Goal: Use online tool/utility: Utilize a website feature to perform a specific function

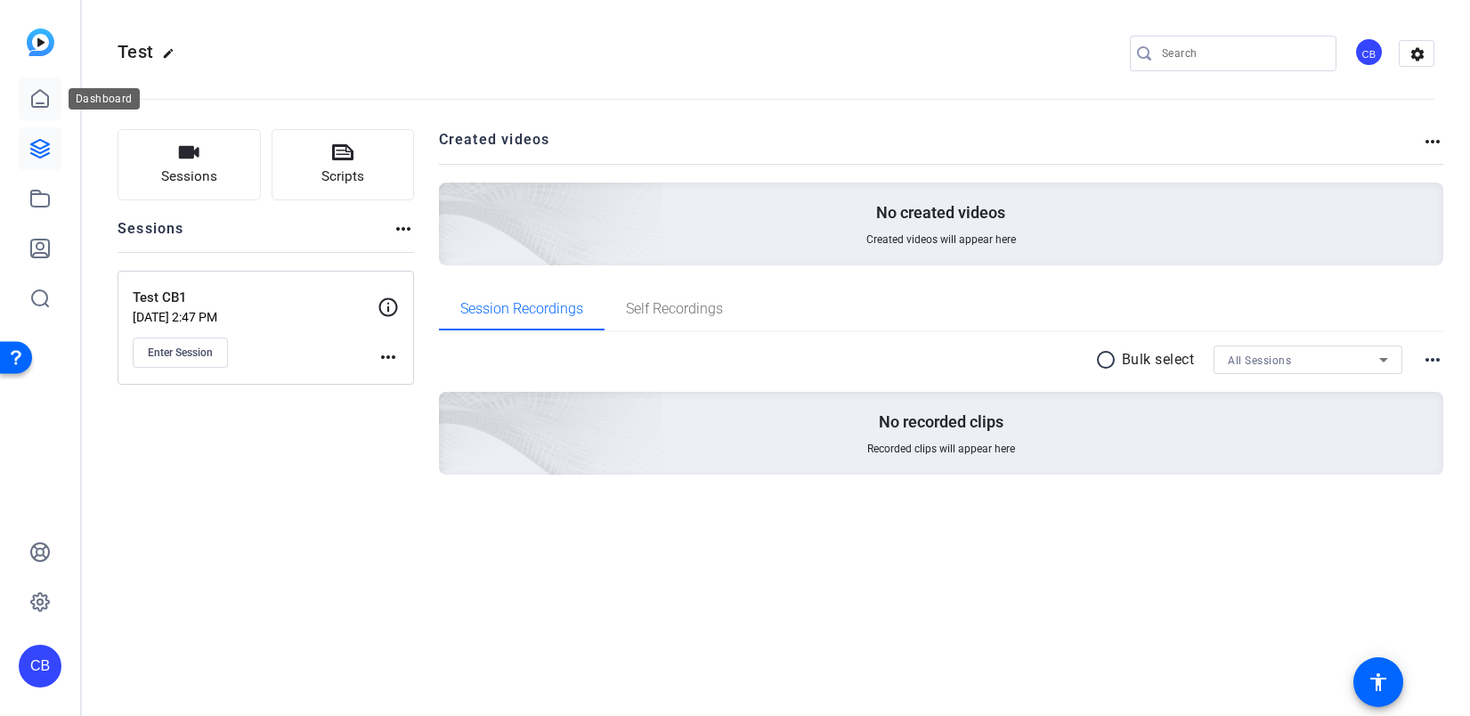
click at [49, 108] on icon at bounding box center [39, 98] width 21 height 21
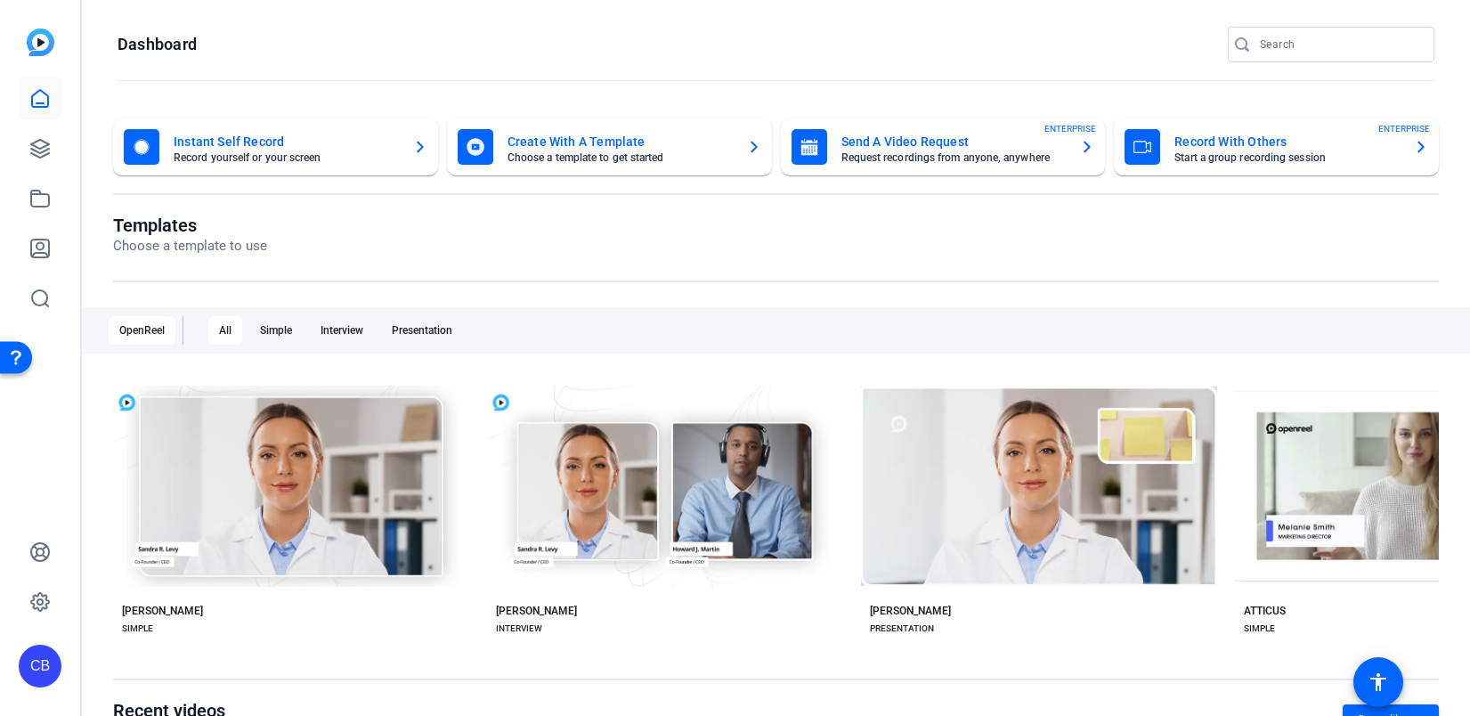
click at [315, 157] on mat-card-subtitle "Record yourself or your screen" at bounding box center [286, 157] width 225 height 11
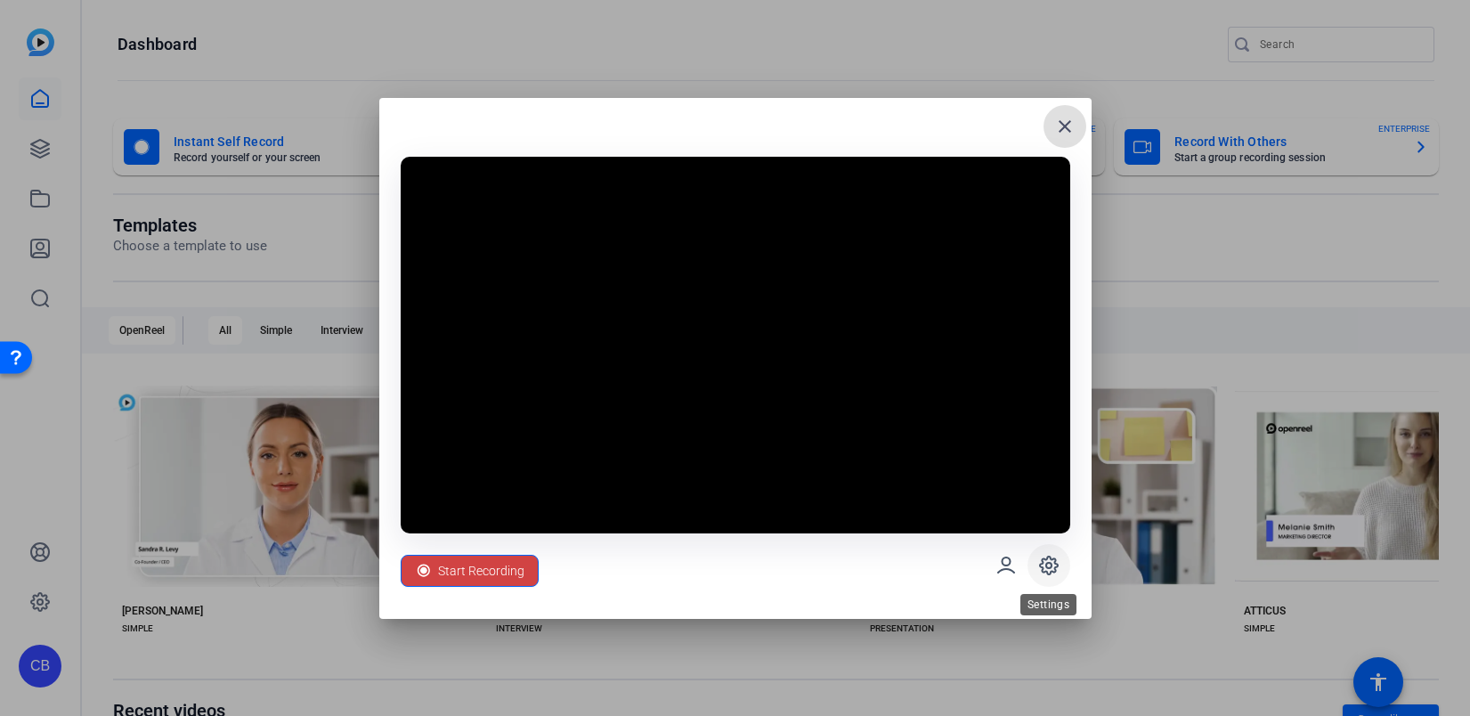
click at [1053, 566] on icon at bounding box center [1048, 565] width 21 height 21
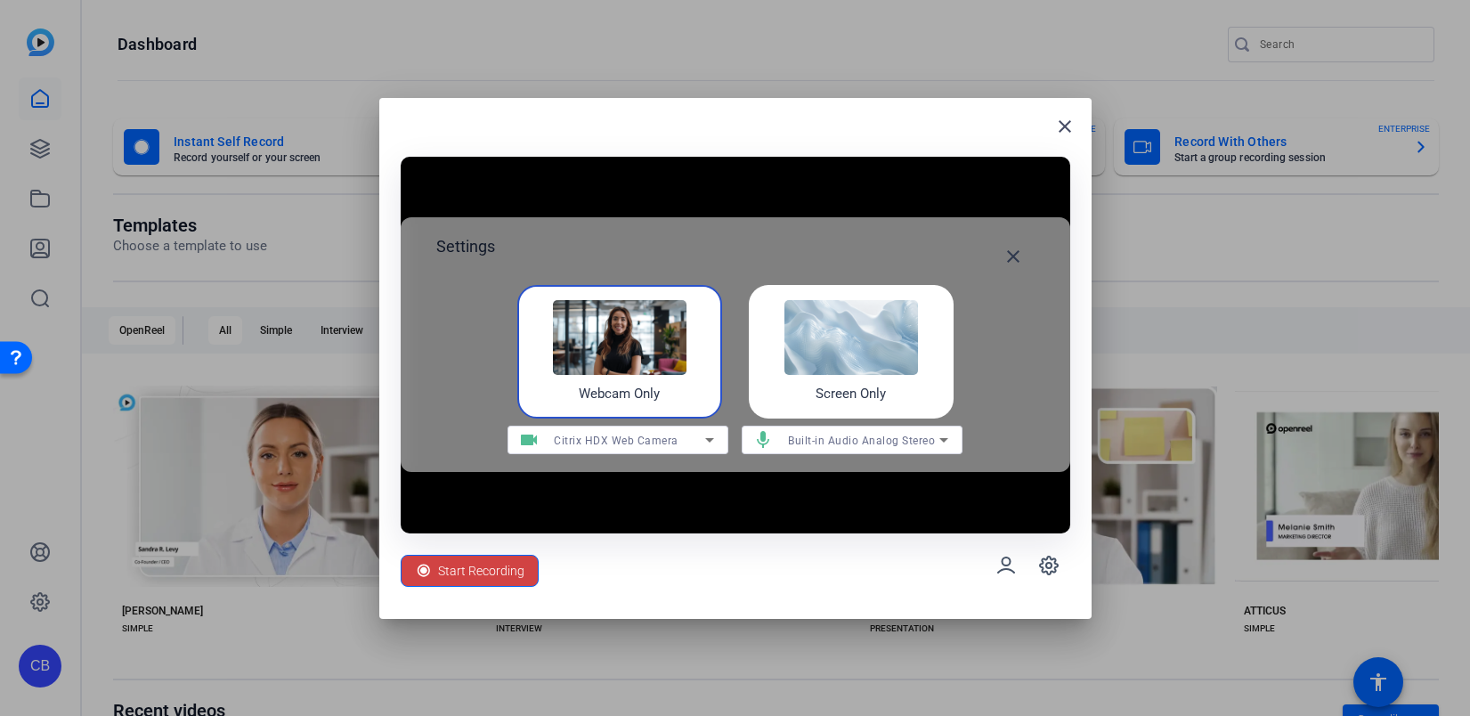
click at [675, 443] on span "Citrix HDX Web Camera" at bounding box center [616, 441] width 125 height 12
click at [675, 443] on div at bounding box center [735, 358] width 1470 height 716
click at [675, 443] on span "Citrix HDX Web Camera" at bounding box center [616, 441] width 125 height 12
click at [675, 443] on div at bounding box center [735, 358] width 1470 height 716
click at [1014, 259] on mat-icon "close" at bounding box center [1013, 256] width 21 height 21
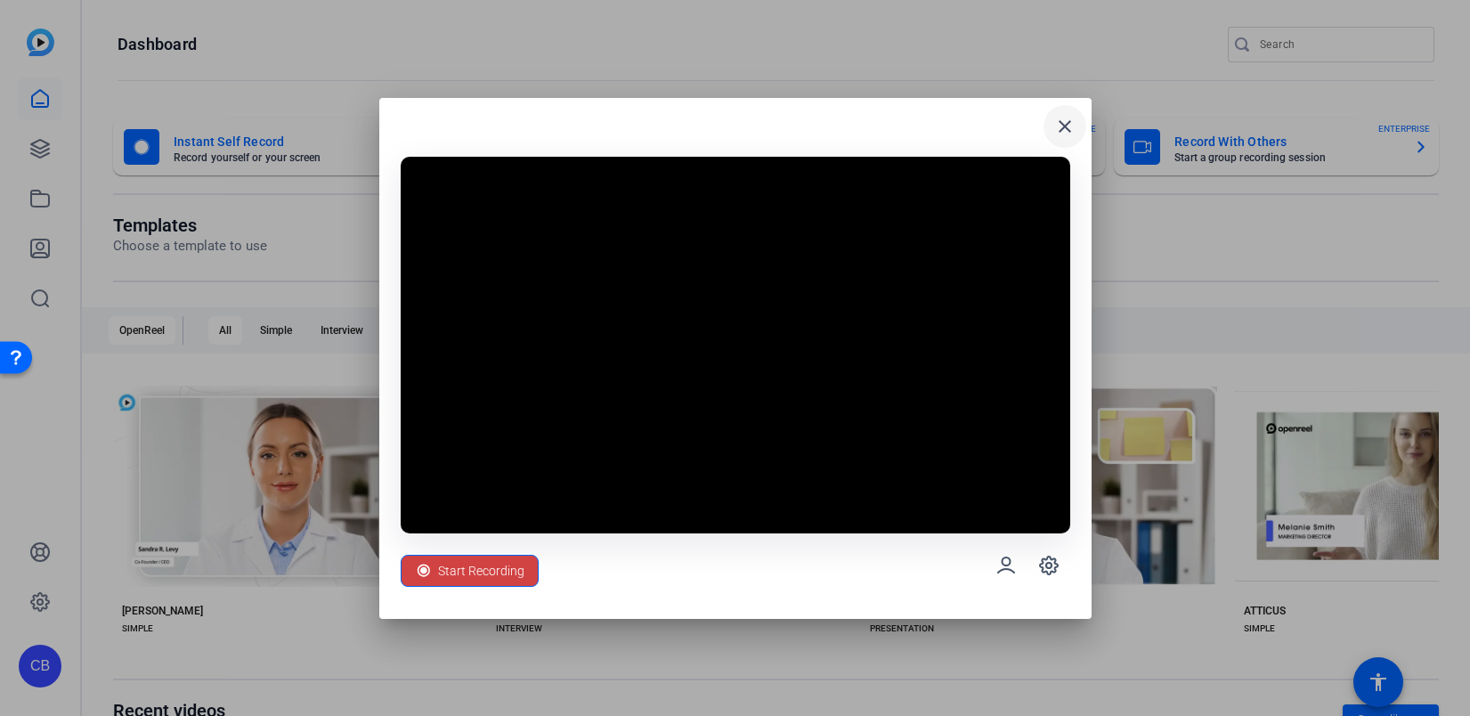
click at [1066, 120] on mat-icon "close" at bounding box center [1065, 126] width 21 height 21
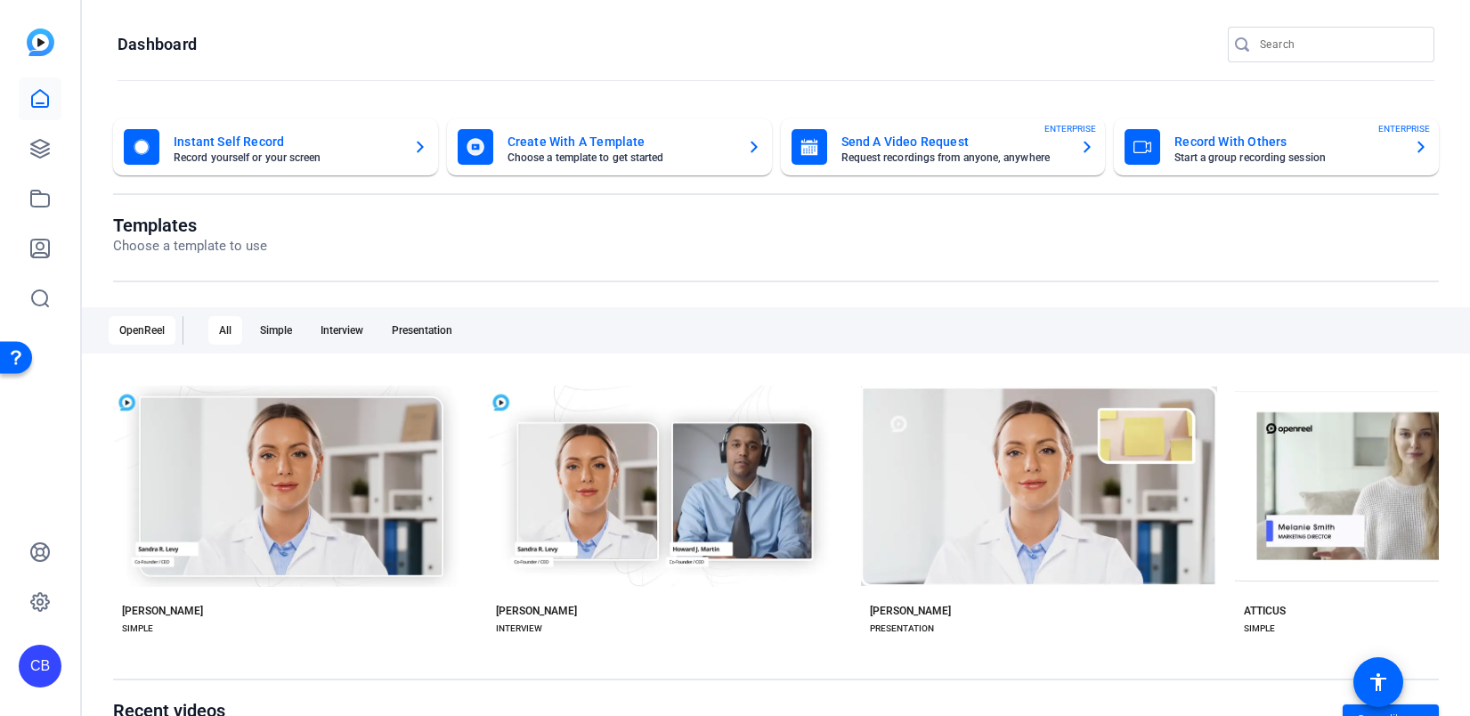
click at [279, 134] on mat-card-title "Instant Self Record" at bounding box center [286, 141] width 225 height 21
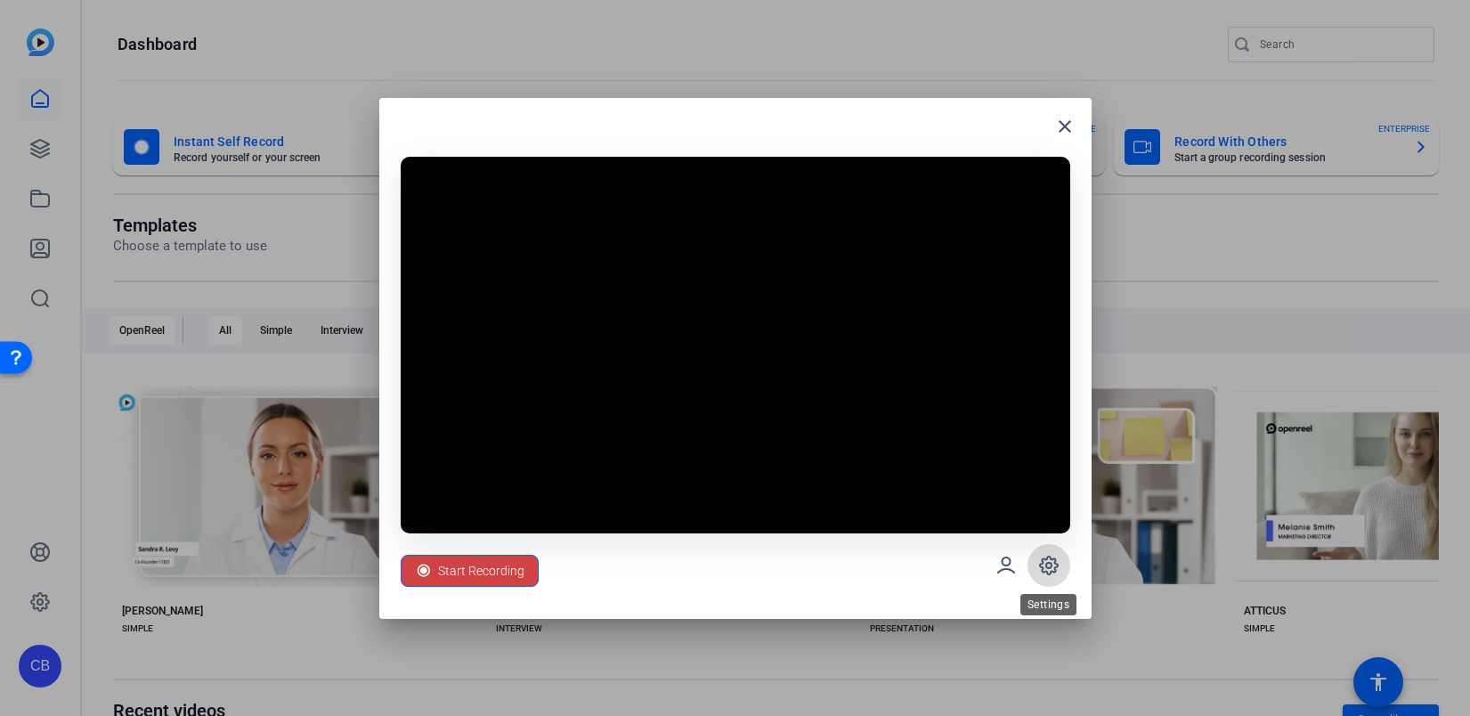
click at [1047, 572] on icon at bounding box center [1049, 566] width 18 height 18
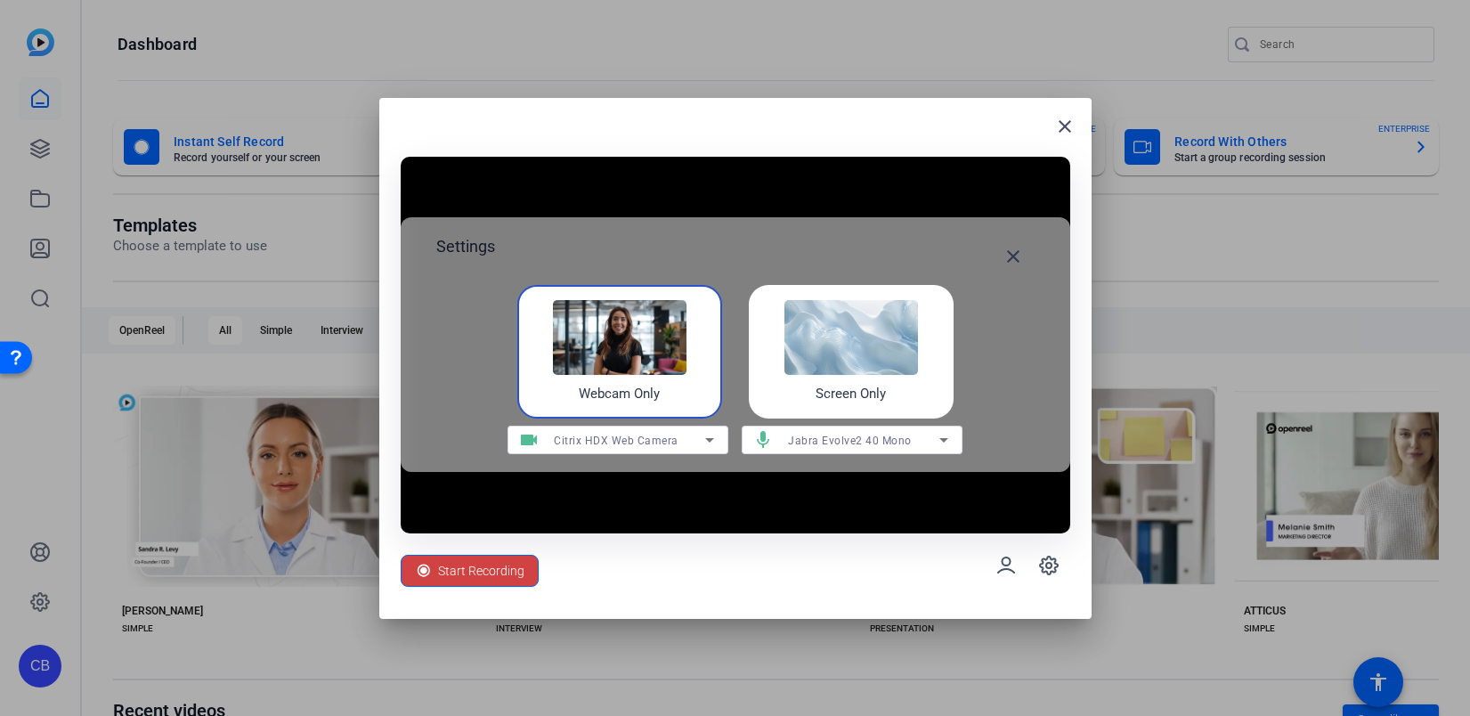
click at [652, 432] on div "Citrix HDX Web Camera" at bounding box center [629, 440] width 151 height 22
click at [655, 445] on div at bounding box center [735, 358] width 1470 height 716
click at [799, 358] on img at bounding box center [852, 337] width 134 height 75
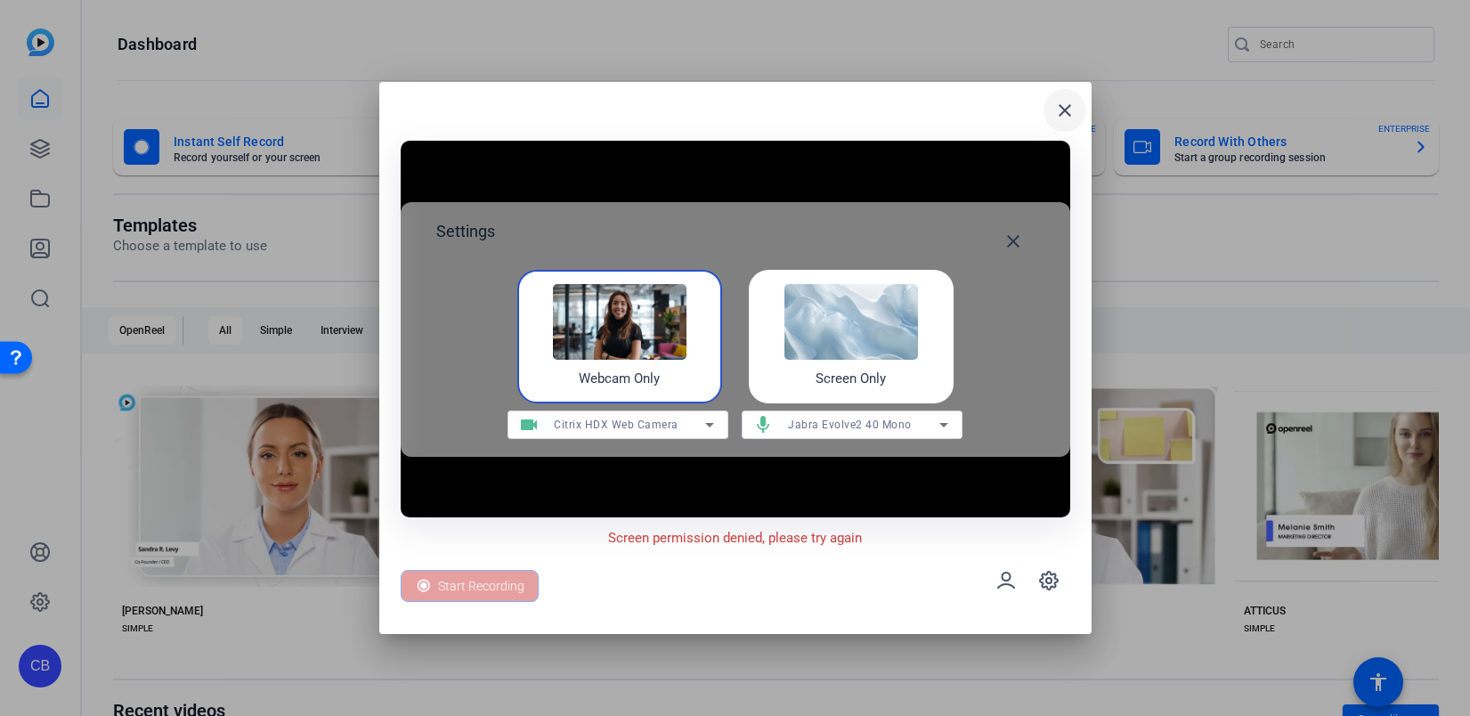
click at [1060, 115] on mat-icon "close" at bounding box center [1065, 110] width 21 height 21
